Goal: Task Accomplishment & Management: Manage account settings

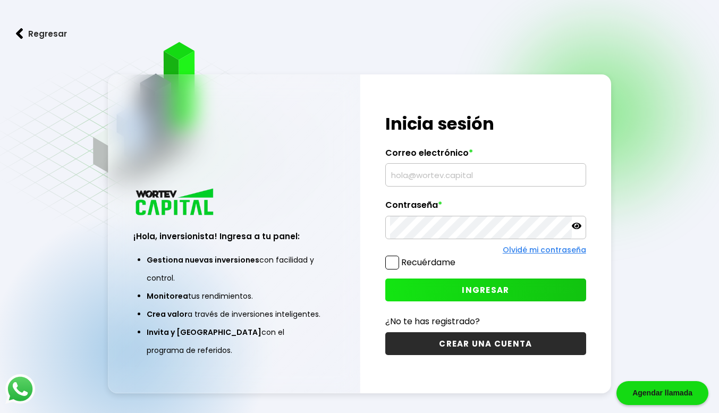
click at [444, 180] on input "text" at bounding box center [485, 175] width 191 height 22
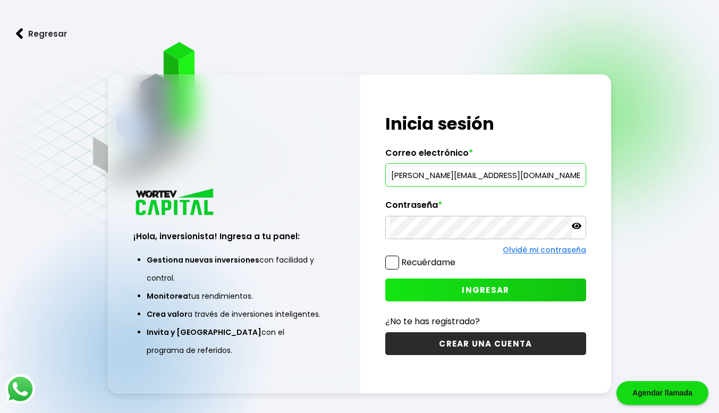
type input "[PERSON_NAME][EMAIL_ADDRESS][DOMAIN_NAME]"
click at [475, 284] on span "INGRESAR" at bounding box center [485, 289] width 47 height 11
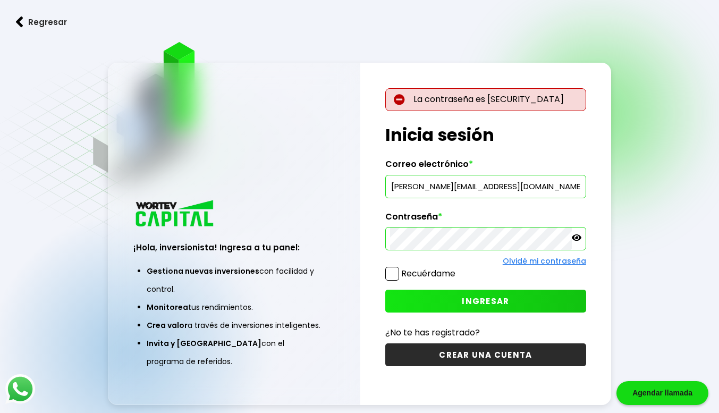
click at [575, 242] on p at bounding box center [577, 239] width 10 height 12
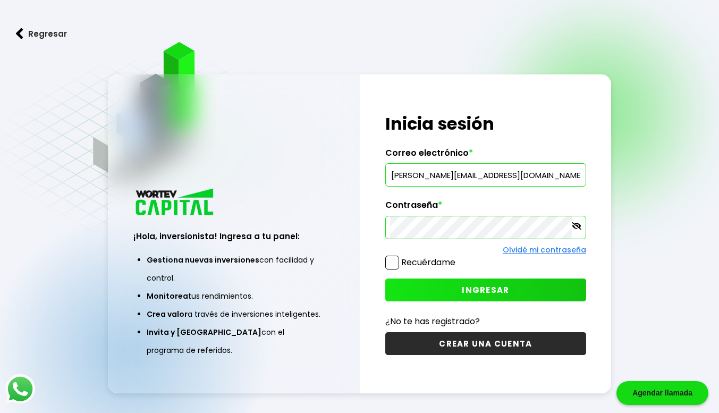
click at [490, 289] on span "INGRESAR" at bounding box center [485, 289] width 47 height 11
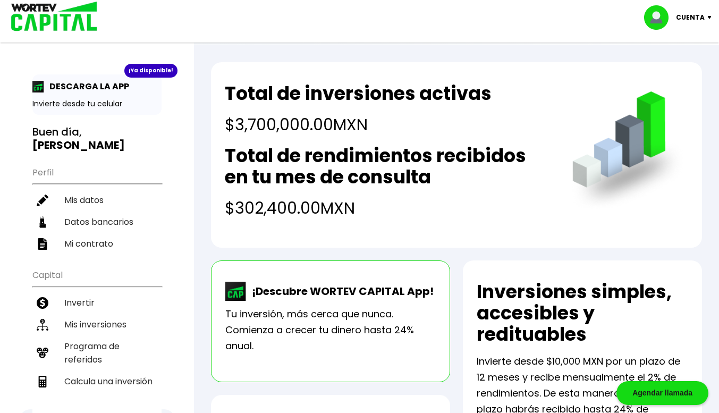
click at [112, 314] on li "Mis inversiones" at bounding box center [96, 325] width 129 height 22
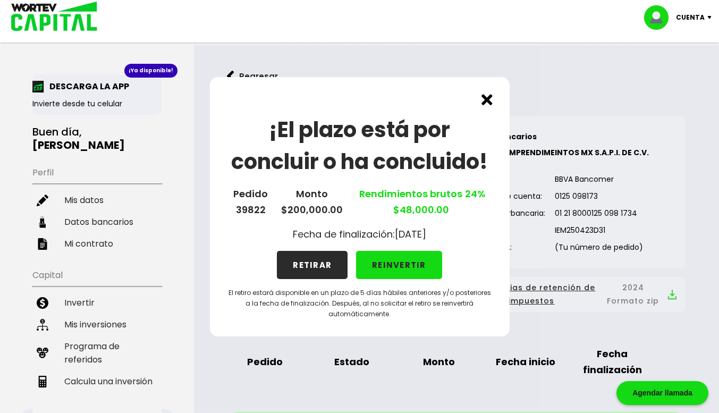
click at [318, 262] on button "RETIRAR" at bounding box center [312, 265] width 71 height 28
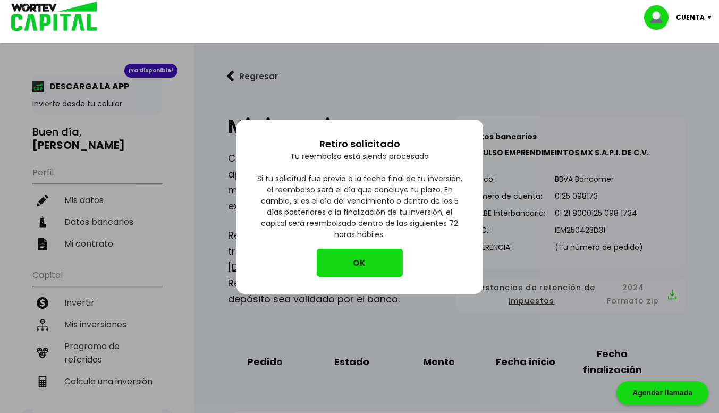
click at [355, 263] on button "OK" at bounding box center [360, 263] width 86 height 28
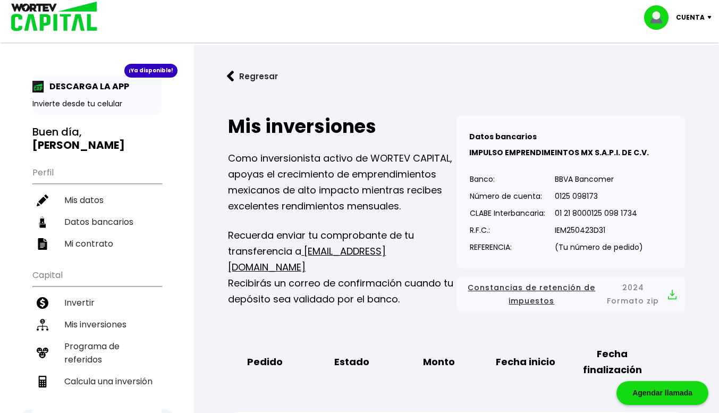
click at [417, 283] on p "Recuerda enviar tu comprobante de tu transferencia a [EMAIL_ADDRESS][DOMAIN_NAM…" at bounding box center [342, 267] width 229 height 80
click at [101, 314] on li "Mis inversiones" at bounding box center [96, 325] width 129 height 22
click at [696, 20] on p "Cuenta" at bounding box center [690, 18] width 29 height 16
click at [685, 69] on li "Cerrar sesión" at bounding box center [679, 71] width 85 height 22
